Goal: Obtain resource: Download file/media

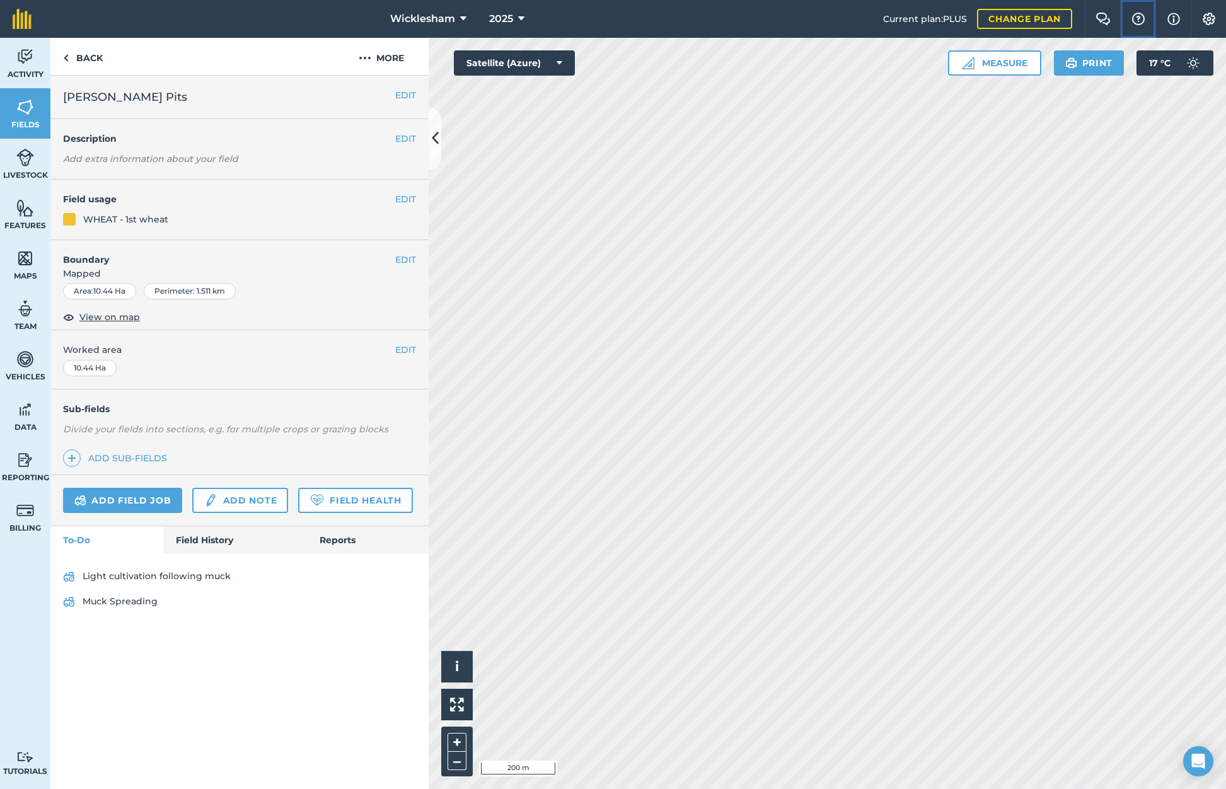
click at [1137, 21] on img at bounding box center [1138, 19] width 15 height 13
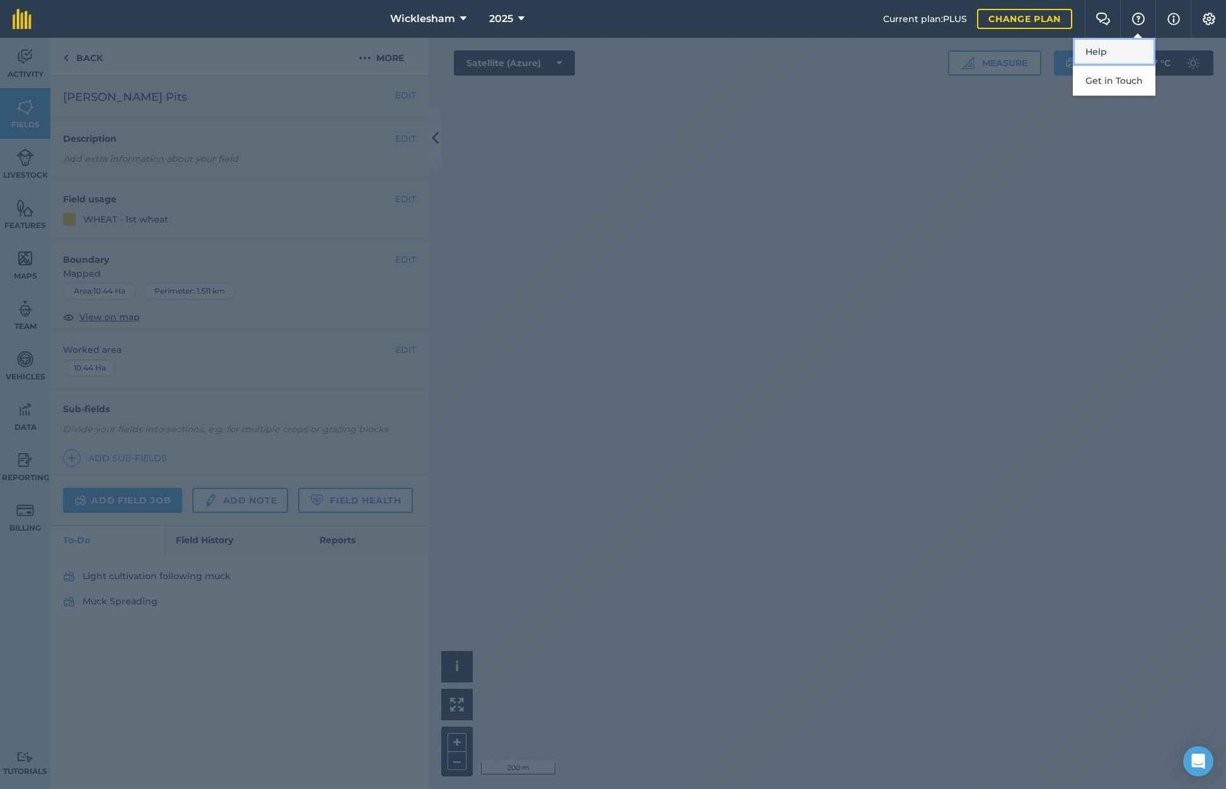
click at [1105, 45] on link "Help" at bounding box center [1114, 52] width 83 height 28
click at [920, 293] on div at bounding box center [613, 413] width 1226 height 751
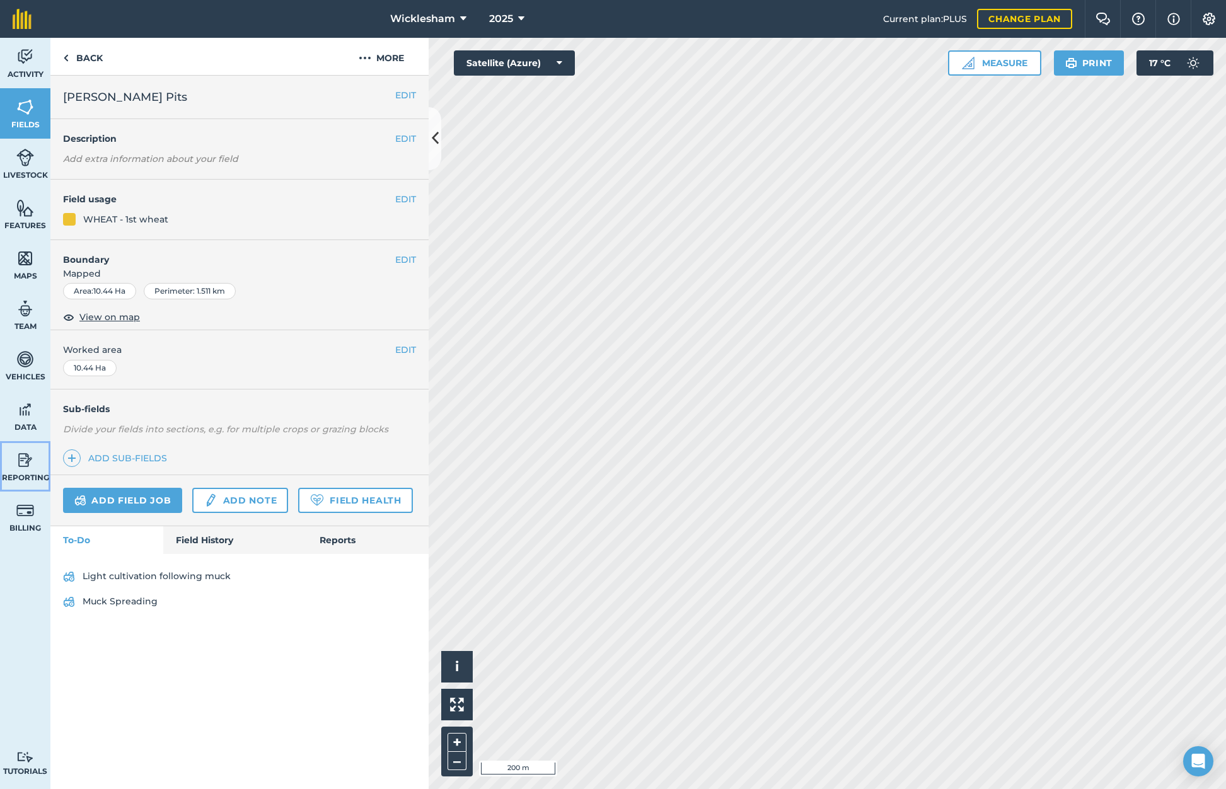
click at [26, 464] on img at bounding box center [25, 460] width 18 height 19
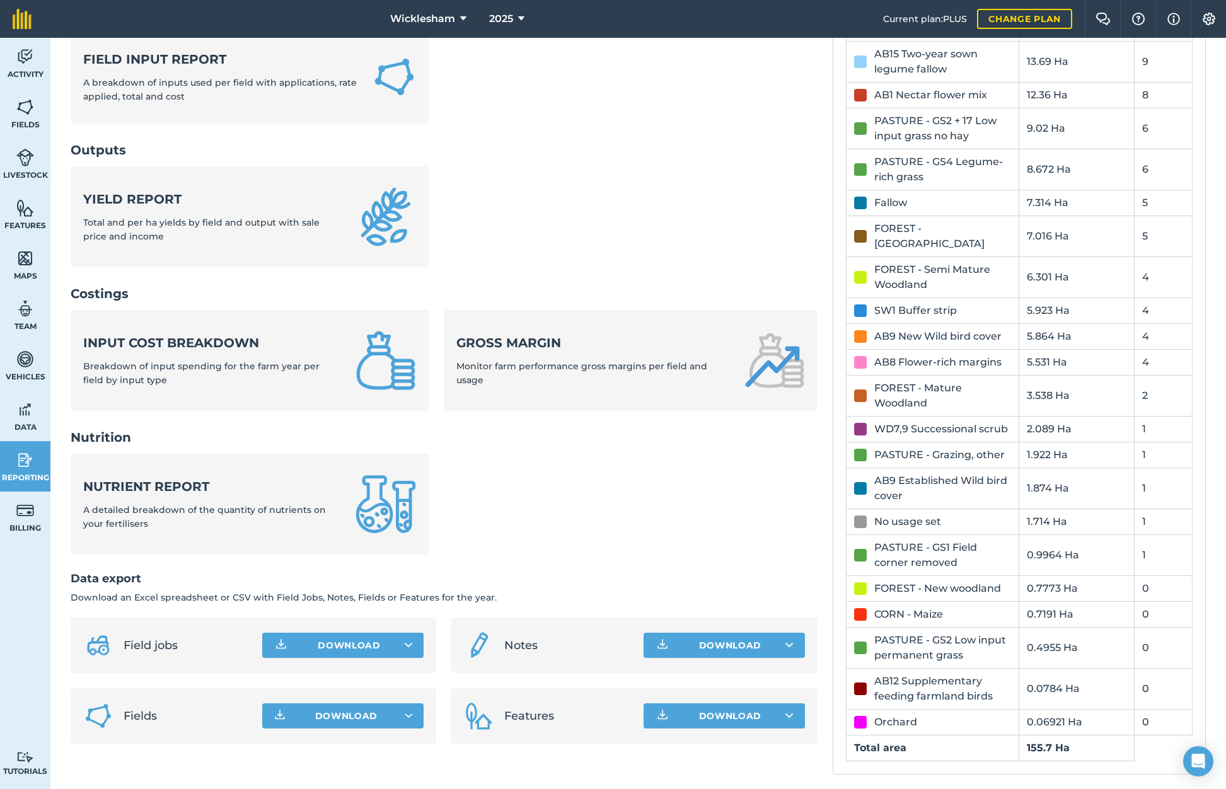
scroll to position [235, 0]
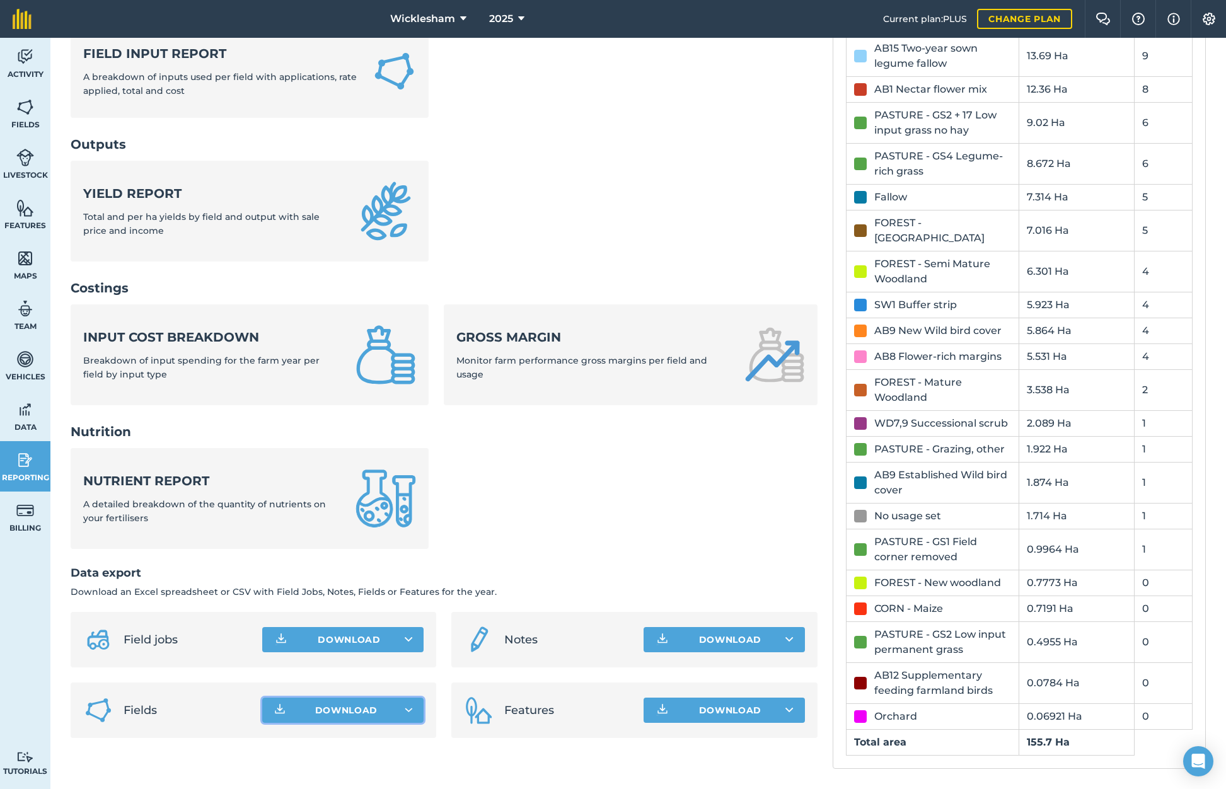
click at [356, 704] on span "Download" at bounding box center [346, 710] width 63 height 13
